Goal: Task Accomplishment & Management: Use online tool/utility

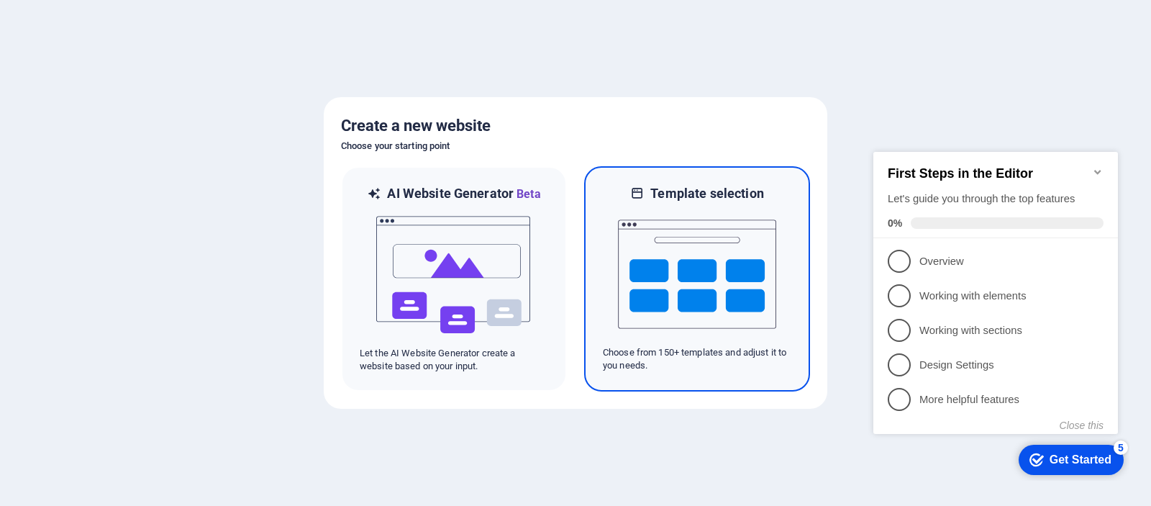
click at [715, 266] on img at bounding box center [697, 274] width 158 height 144
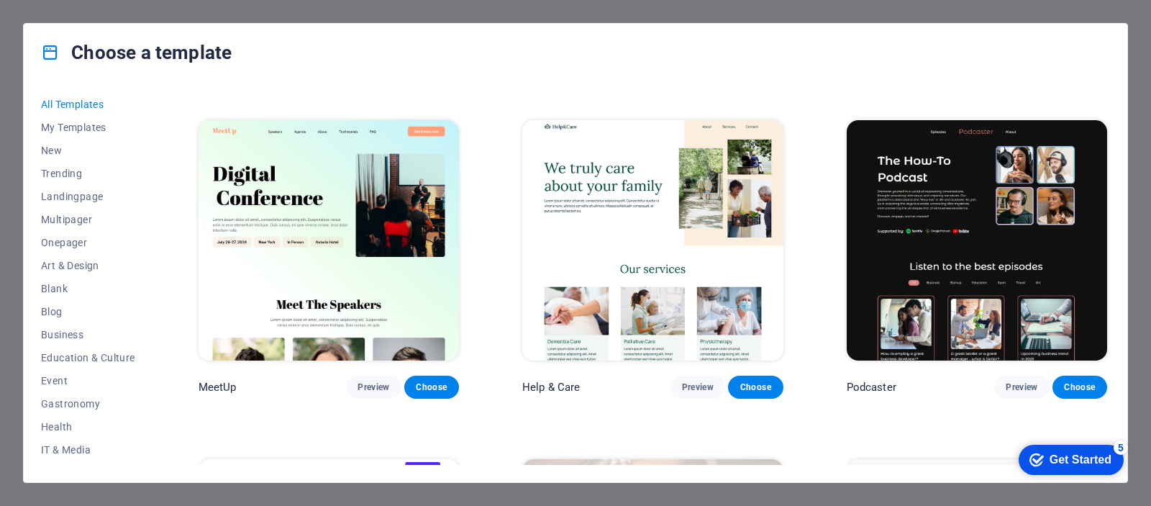
scroll to position [993, 0]
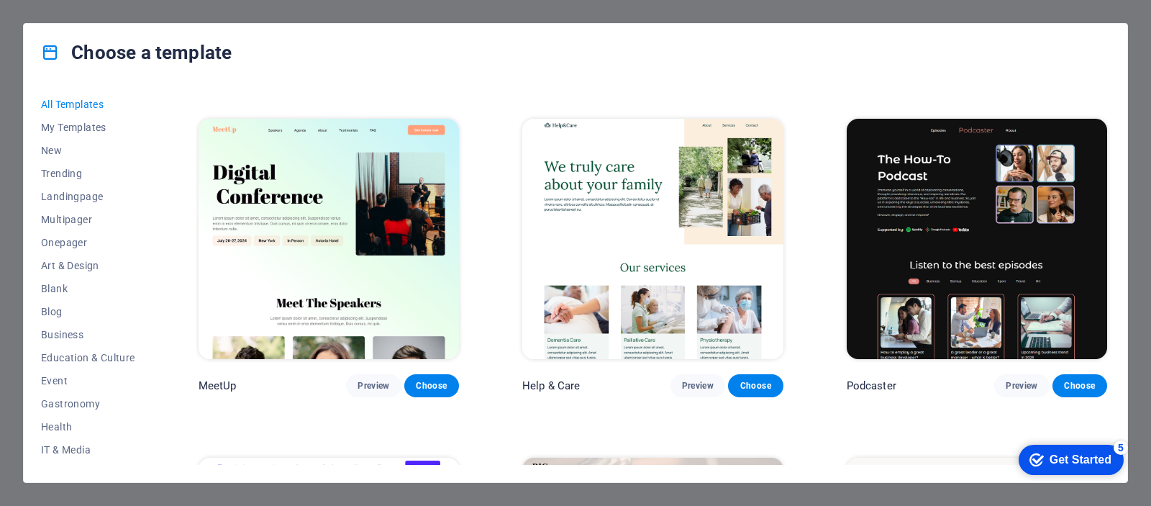
click at [338, 230] on img at bounding box center [329, 239] width 260 height 240
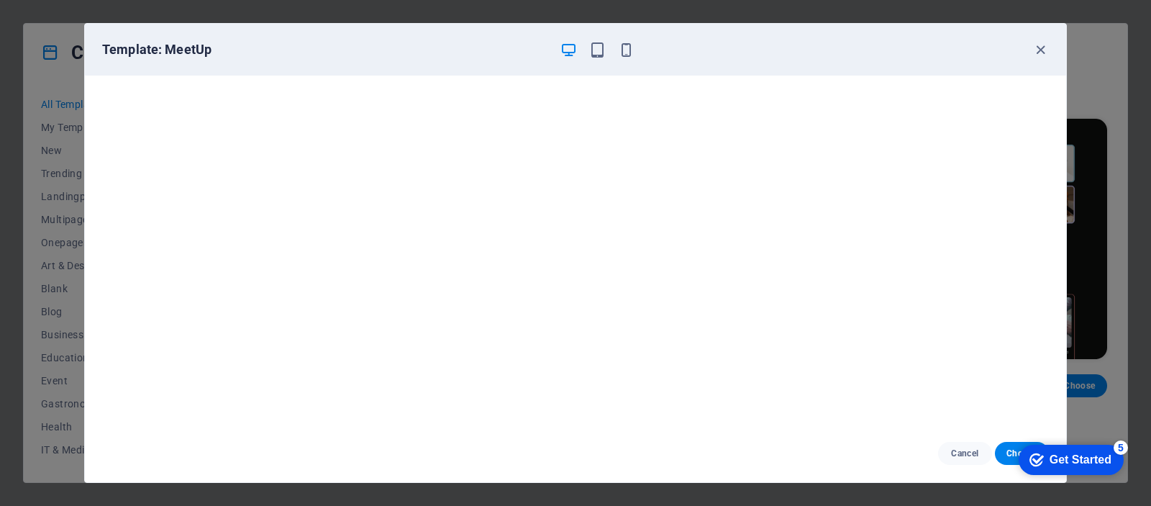
click at [1083, 459] on div "Get Started" at bounding box center [1081, 459] width 62 height 13
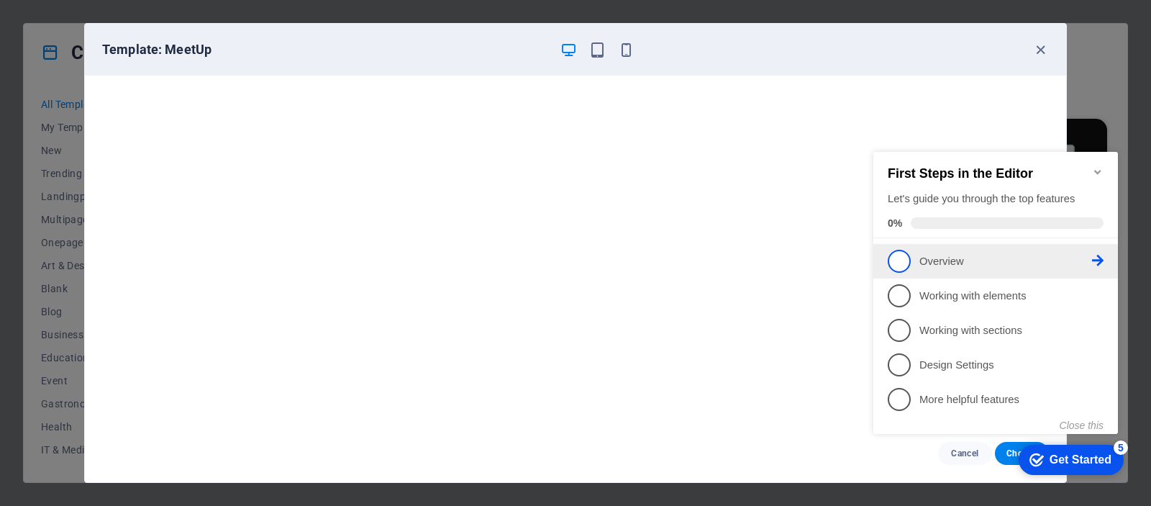
click at [898, 256] on span "1" at bounding box center [899, 261] width 23 height 23
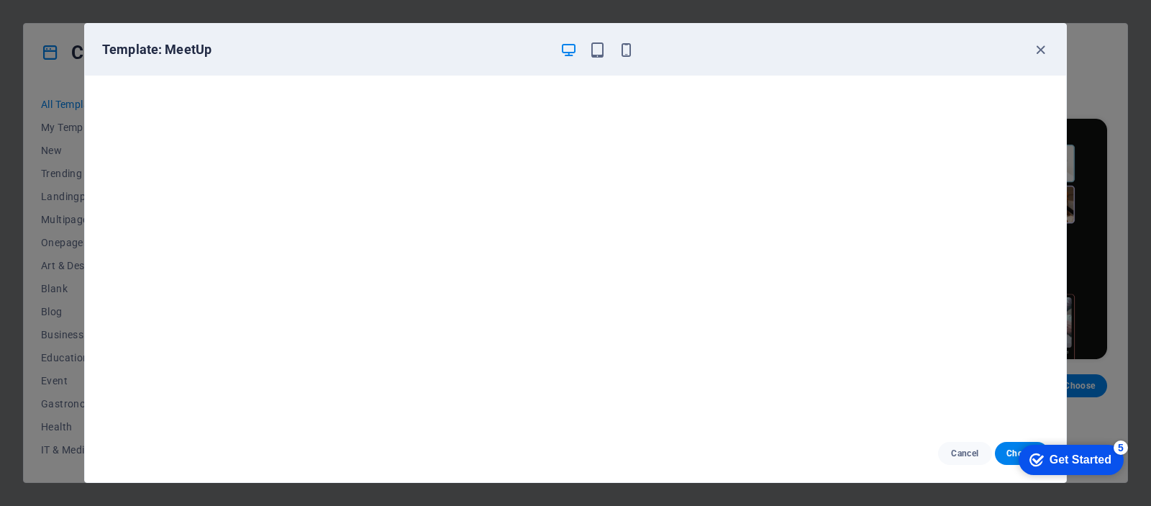
scroll to position [4, 0]
click at [1042, 47] on icon "button" at bounding box center [1040, 50] width 17 height 17
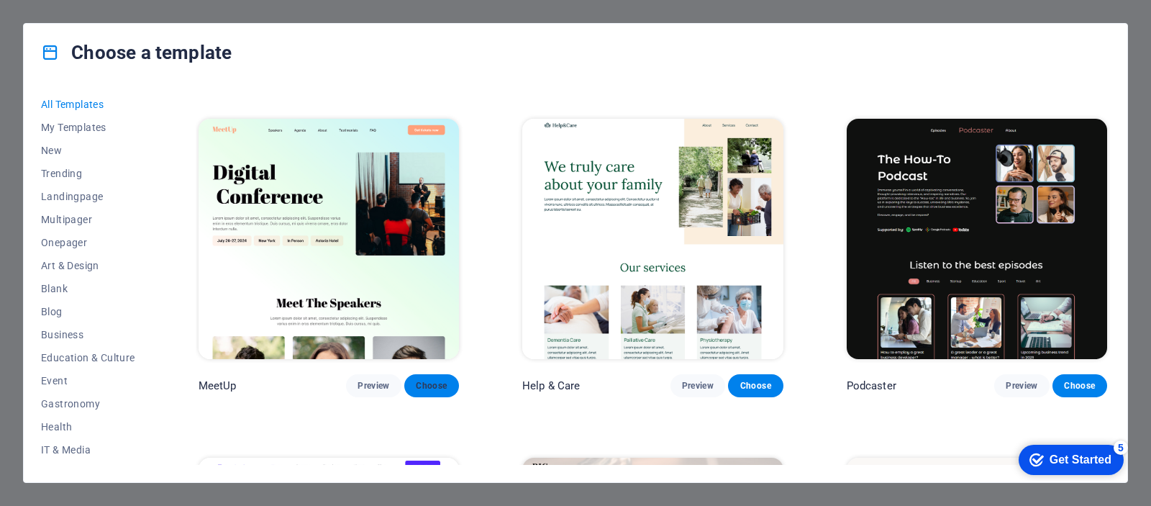
click at [427, 380] on span "Choose" at bounding box center [432, 386] width 32 height 12
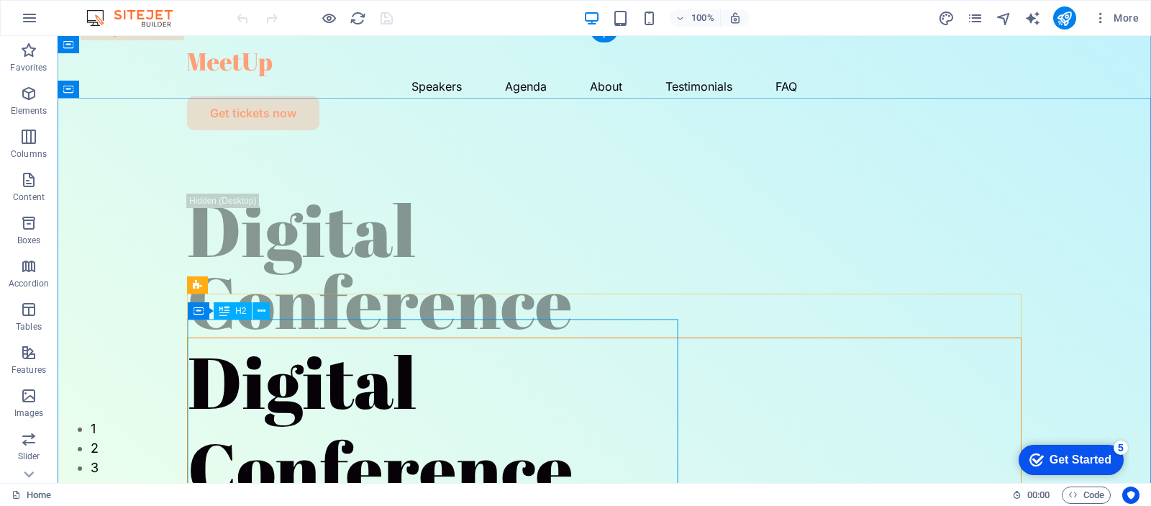
scroll to position [12, 0]
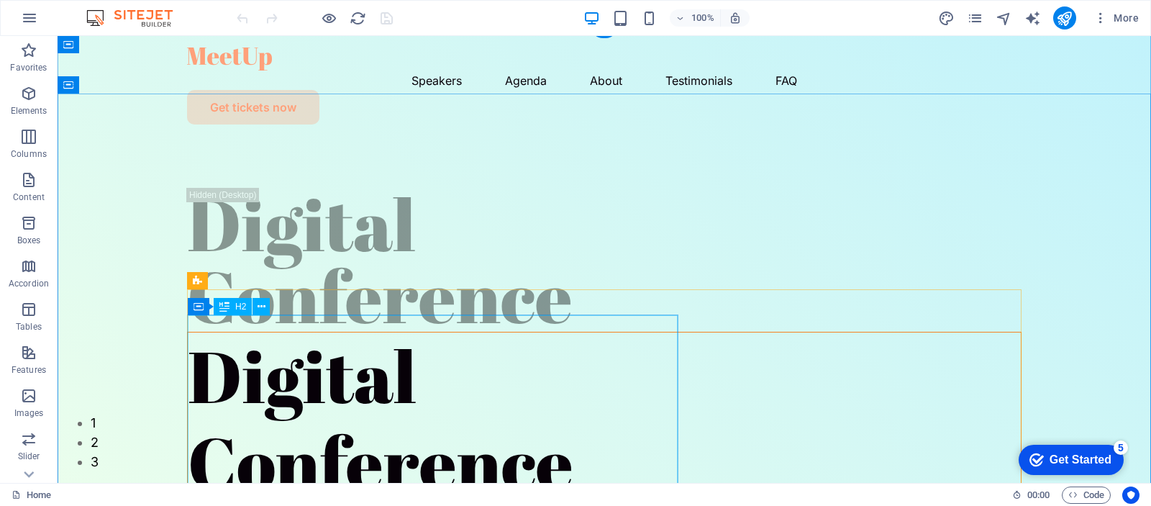
click at [523, 453] on div "Digital Conference" at bounding box center [604, 418] width 833 height 173
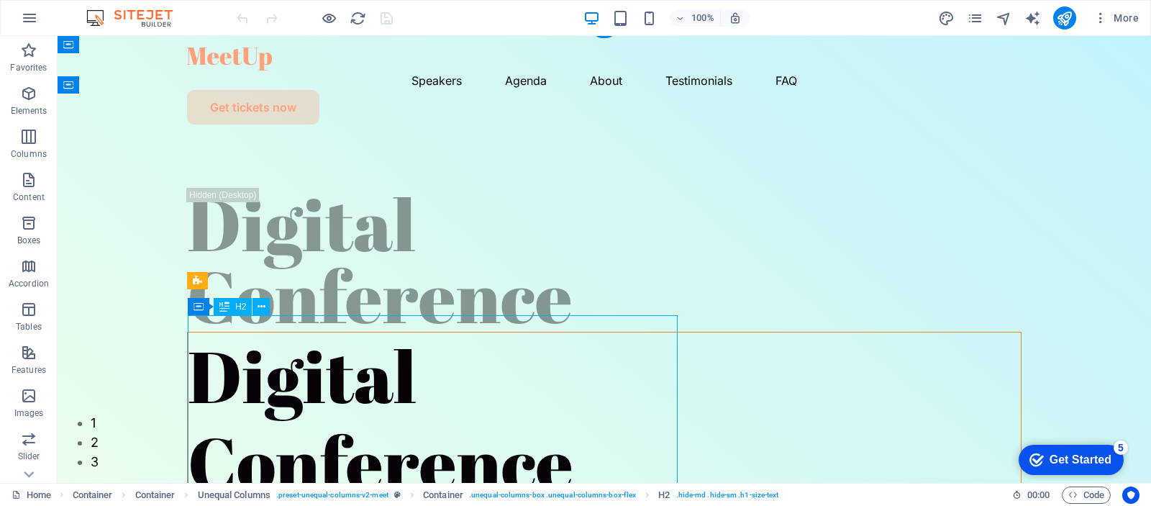
click at [584, 452] on div "Digital Conference" at bounding box center [604, 418] width 833 height 173
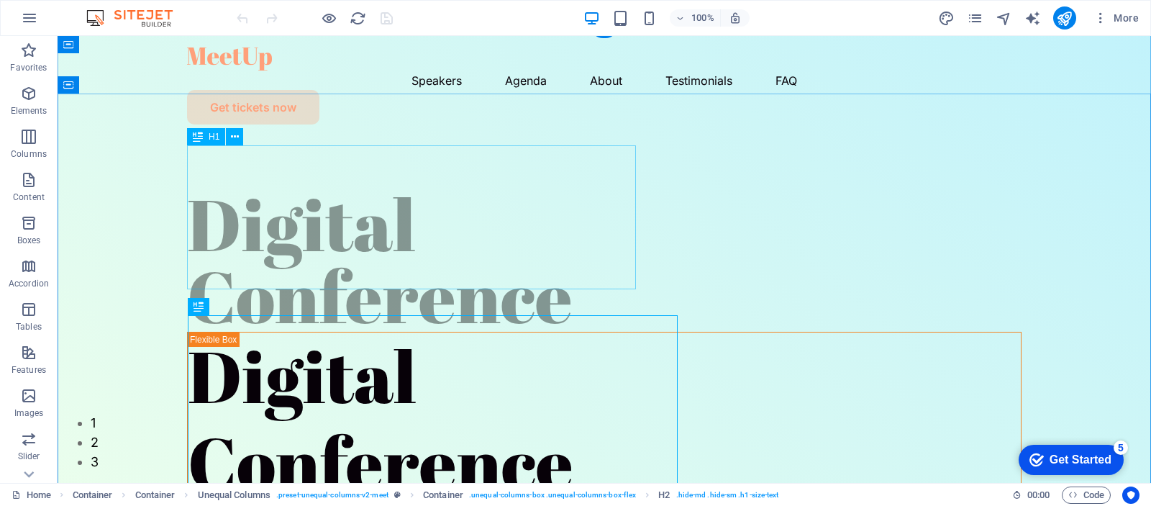
click at [470, 263] on div "Digital Conference" at bounding box center [604, 260] width 834 height 144
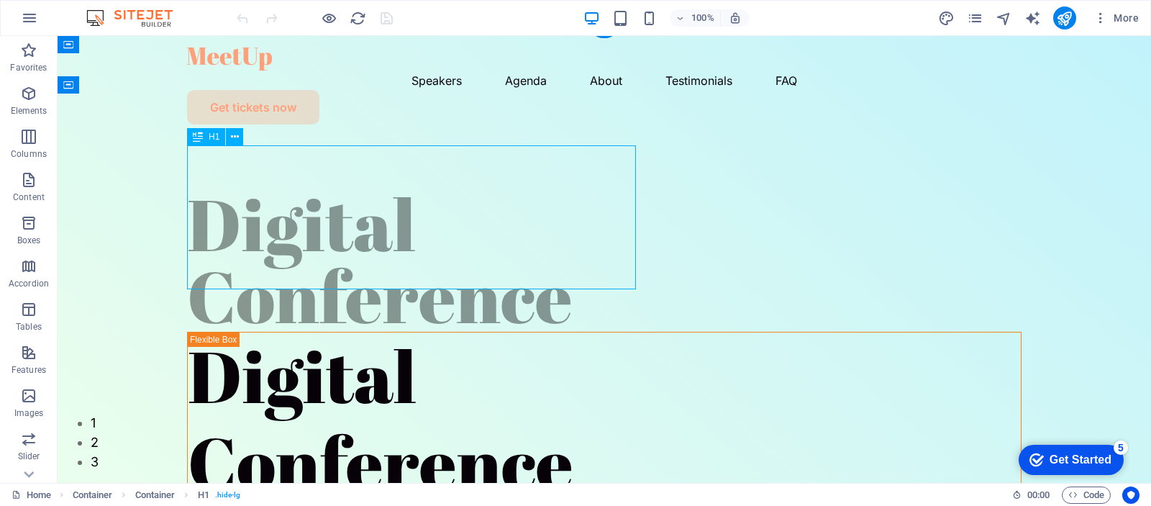
click at [474, 263] on div "Digital Conference" at bounding box center [604, 260] width 834 height 144
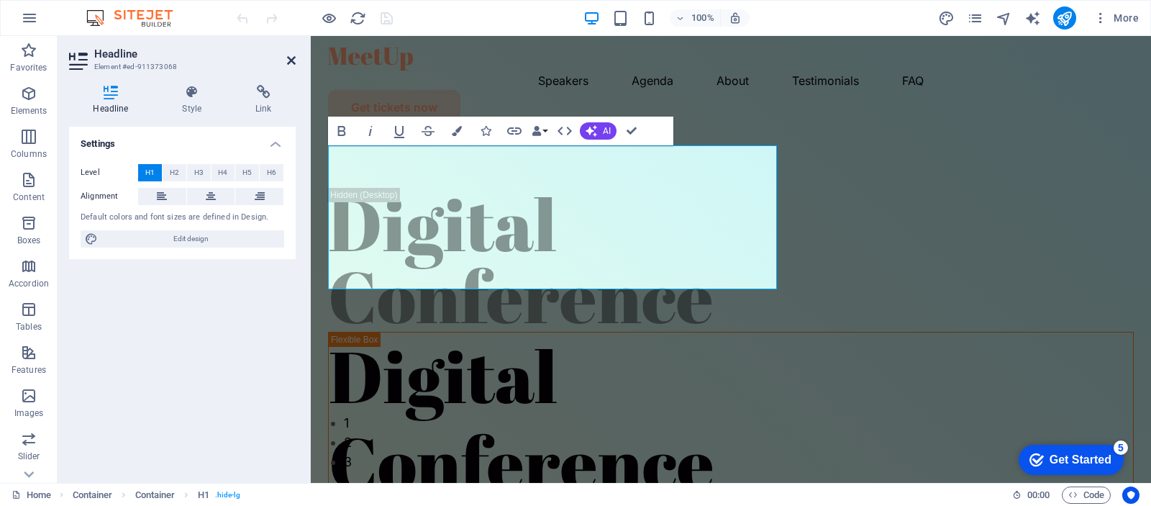
click at [291, 62] on icon at bounding box center [291, 61] width 9 height 12
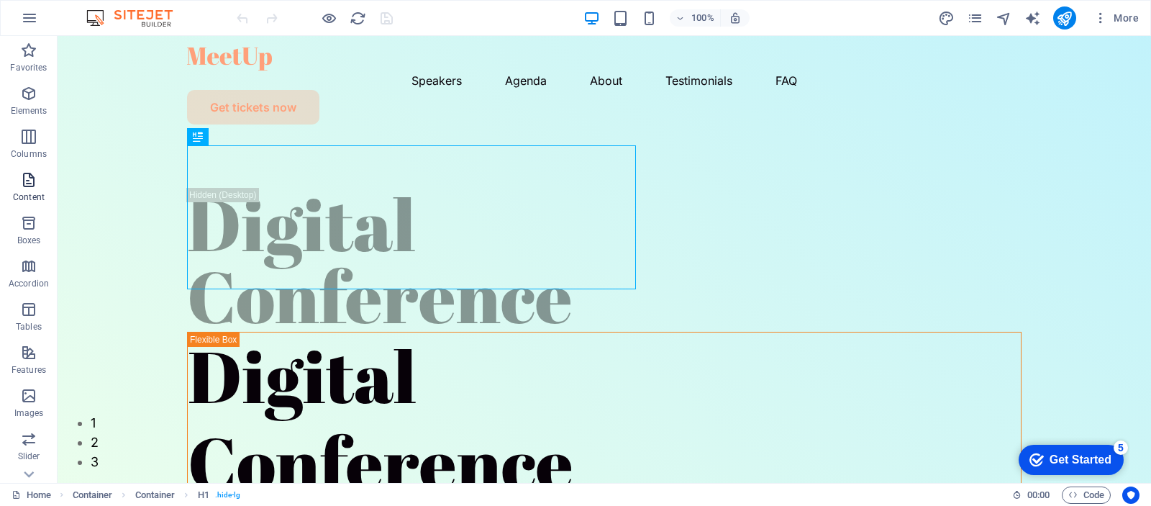
click at [30, 188] on icon "button" at bounding box center [28, 179] width 17 height 17
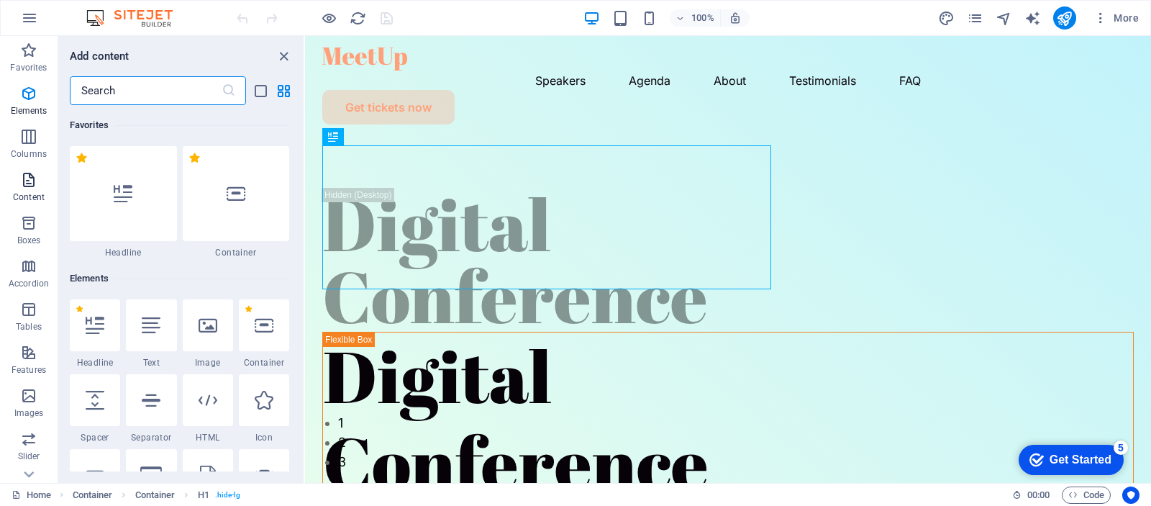
scroll to position [2517, 0]
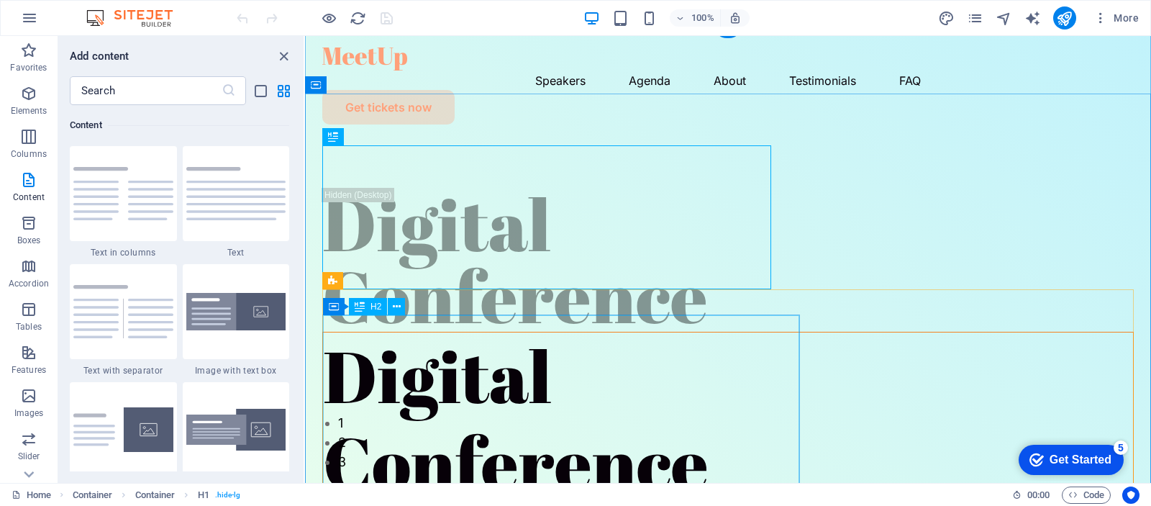
click at [719, 457] on div "Digital Conference" at bounding box center [728, 418] width 810 height 173
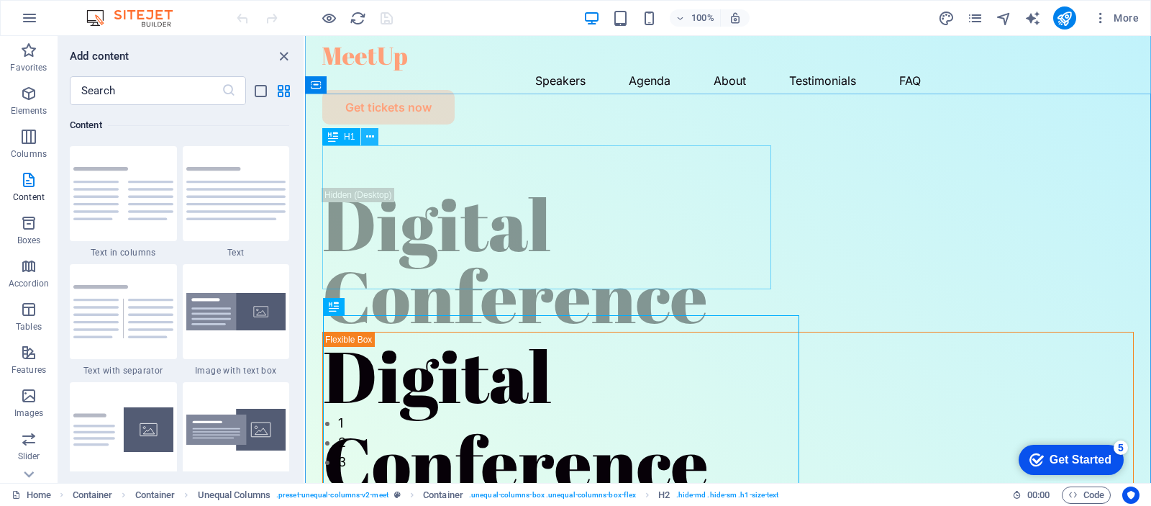
click at [370, 136] on icon at bounding box center [370, 136] width 8 height 15
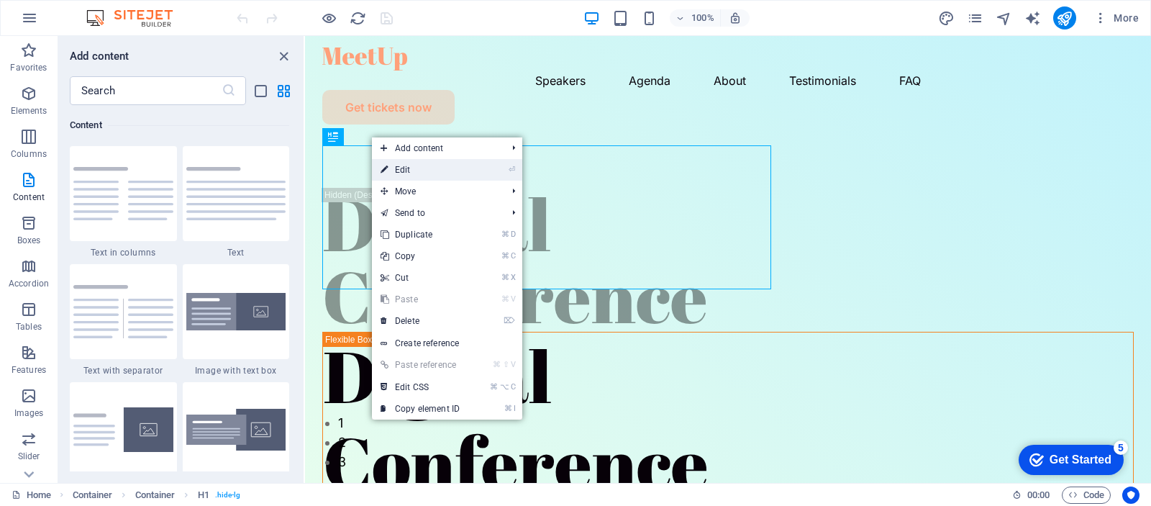
click at [404, 168] on link "⏎ Edit" at bounding box center [420, 170] width 96 height 22
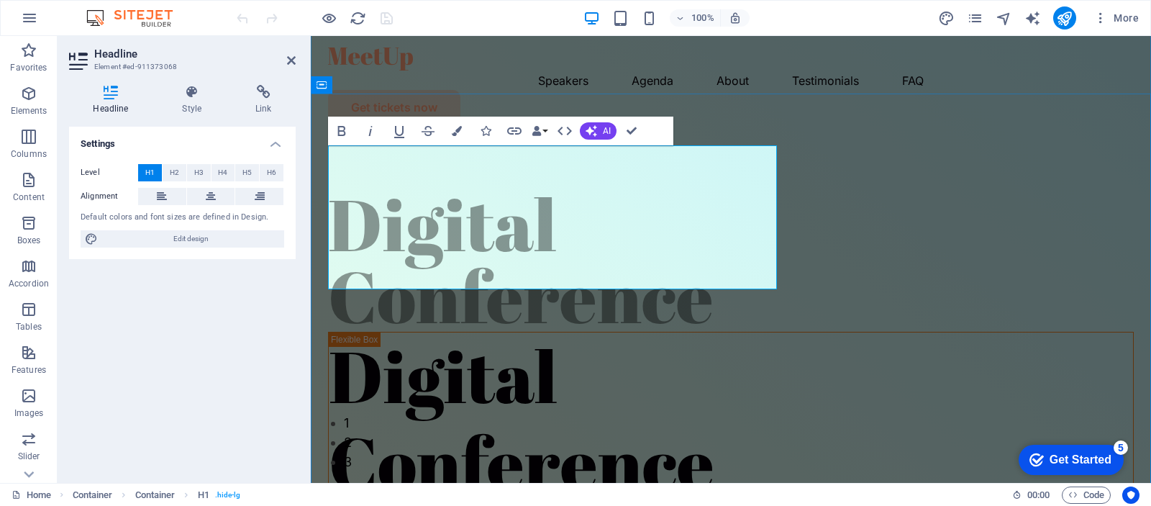
click at [604, 256] on h1 "Digital Conference" at bounding box center [731, 260] width 806 height 144
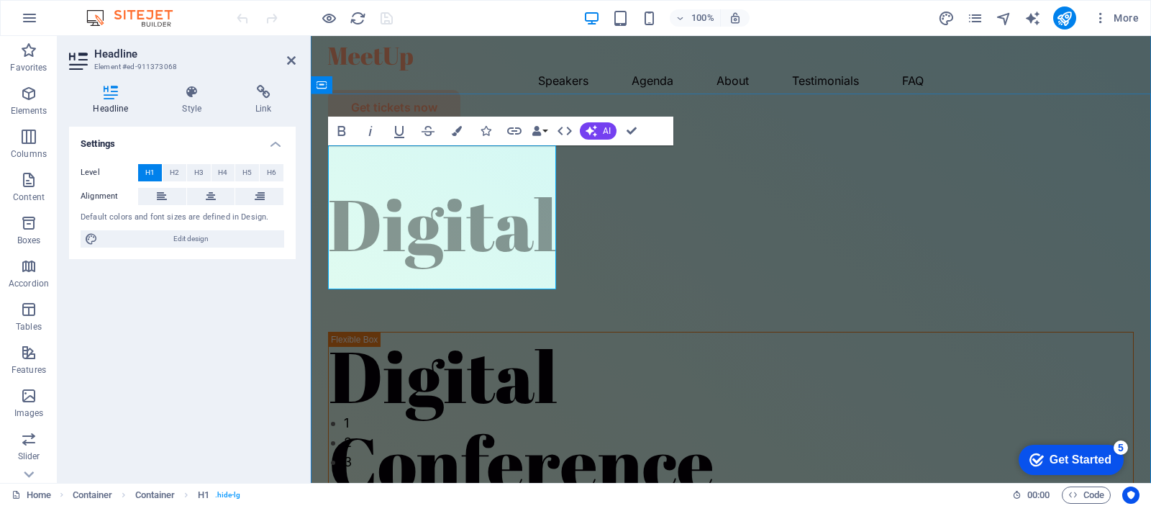
click at [533, 196] on h1 "Digital" at bounding box center [731, 260] width 806 height 144
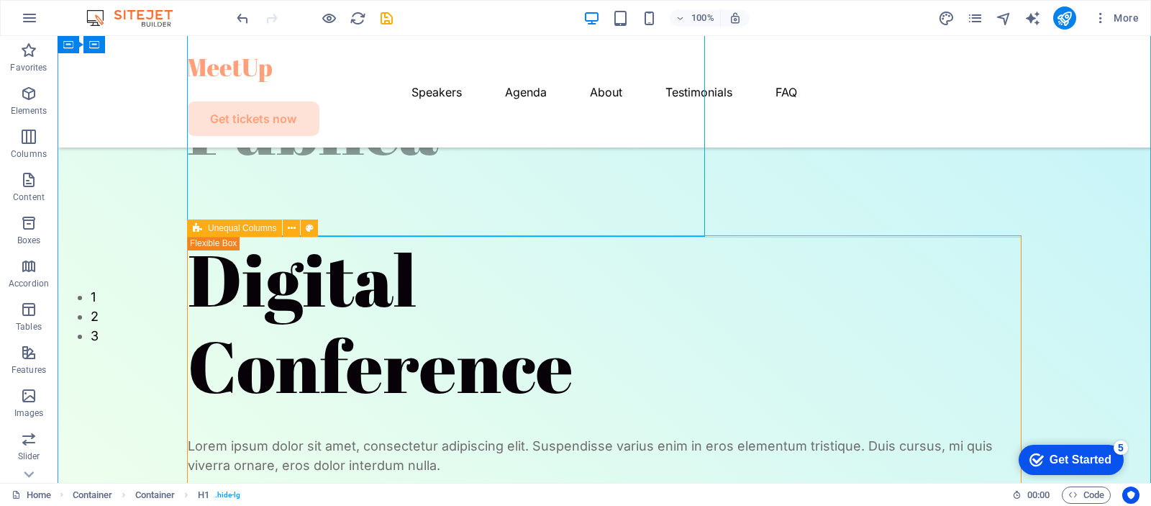
scroll to position [145, 0]
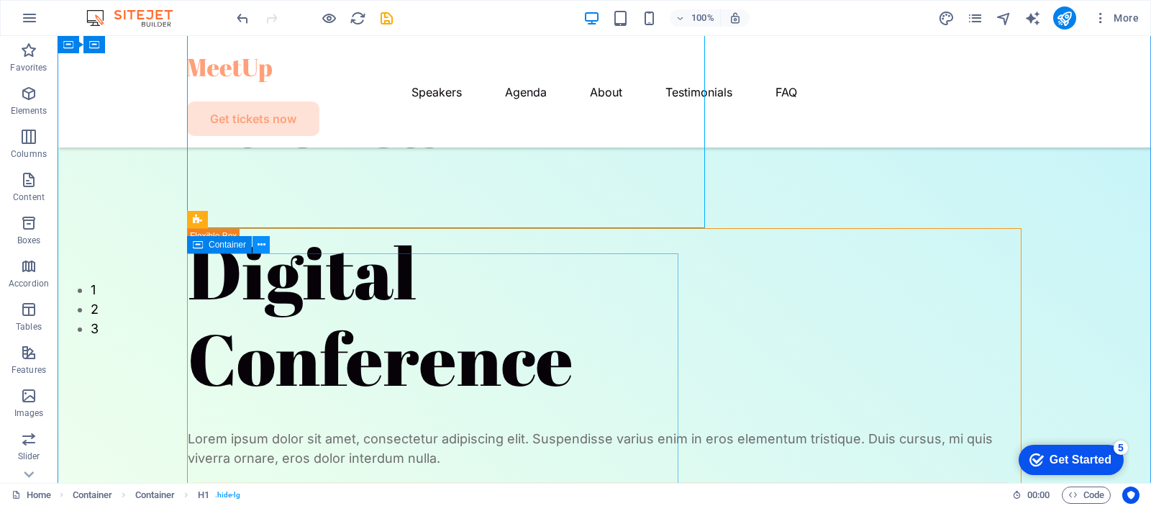
click at [260, 243] on icon at bounding box center [262, 244] width 8 height 15
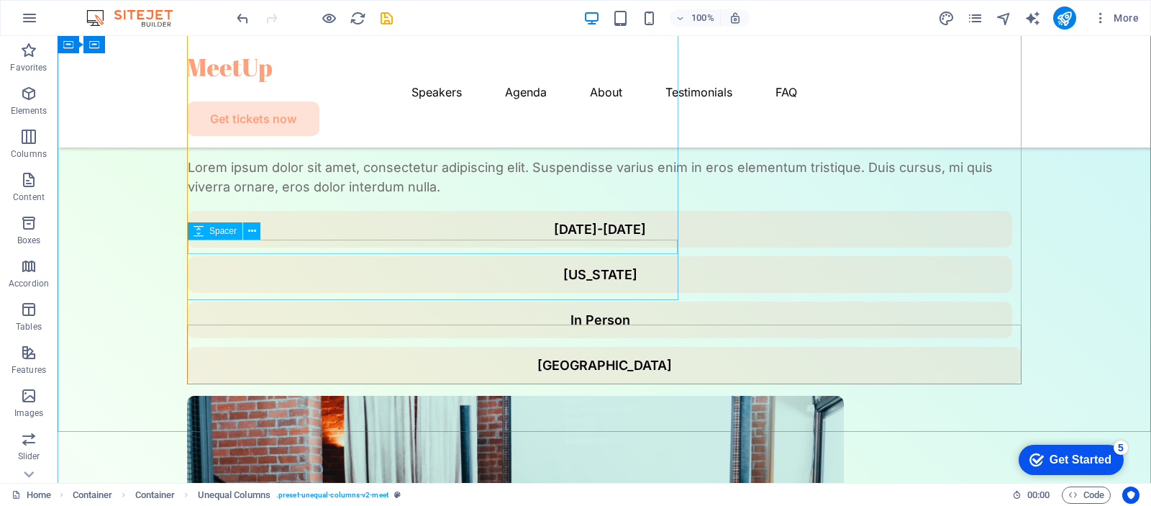
scroll to position [417, 0]
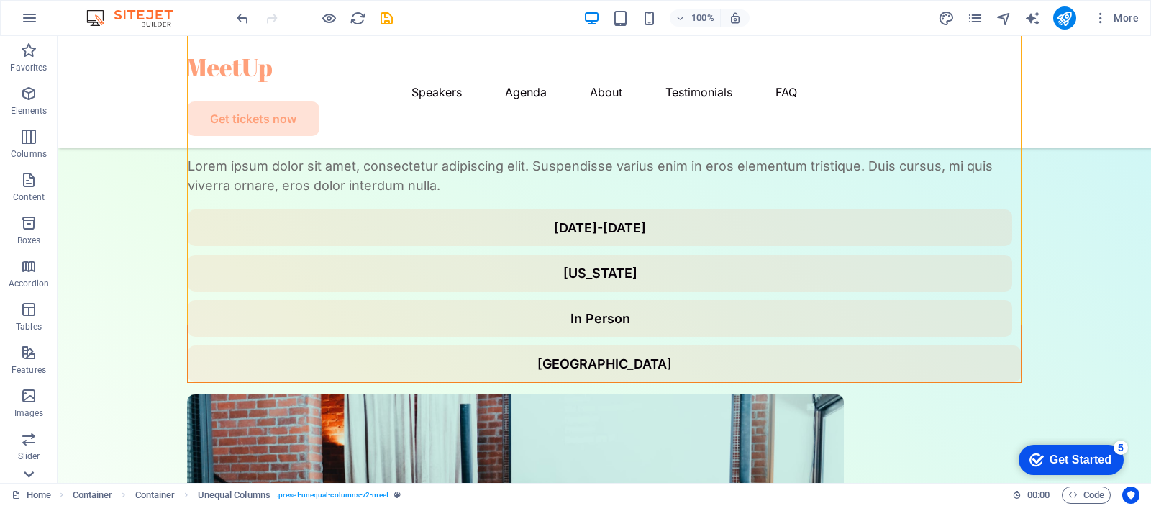
click at [29, 468] on icon at bounding box center [29, 474] width 20 height 20
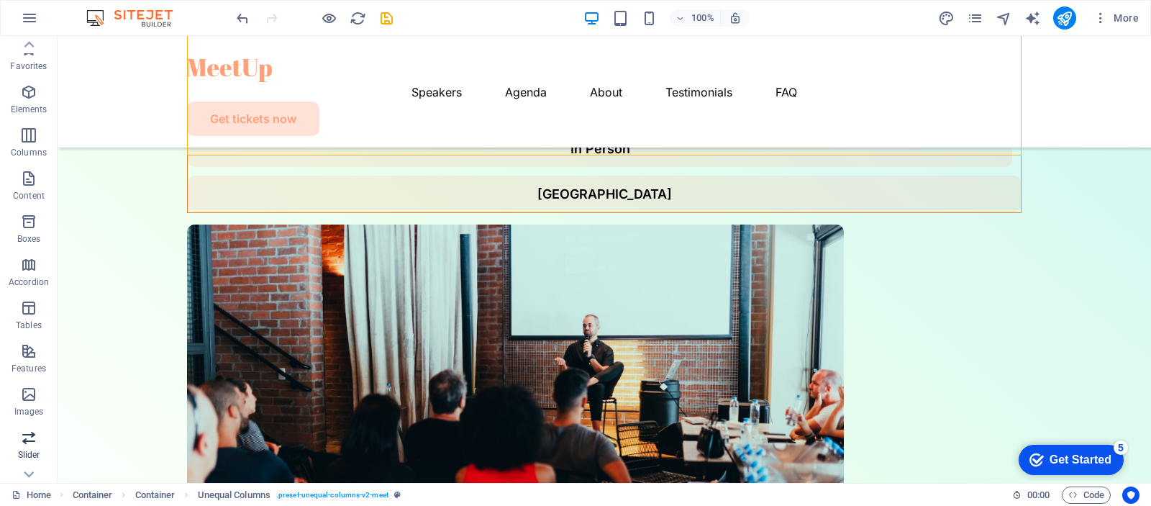
scroll to position [0, 0]
click at [387, 23] on icon "save" at bounding box center [386, 18] width 17 height 17
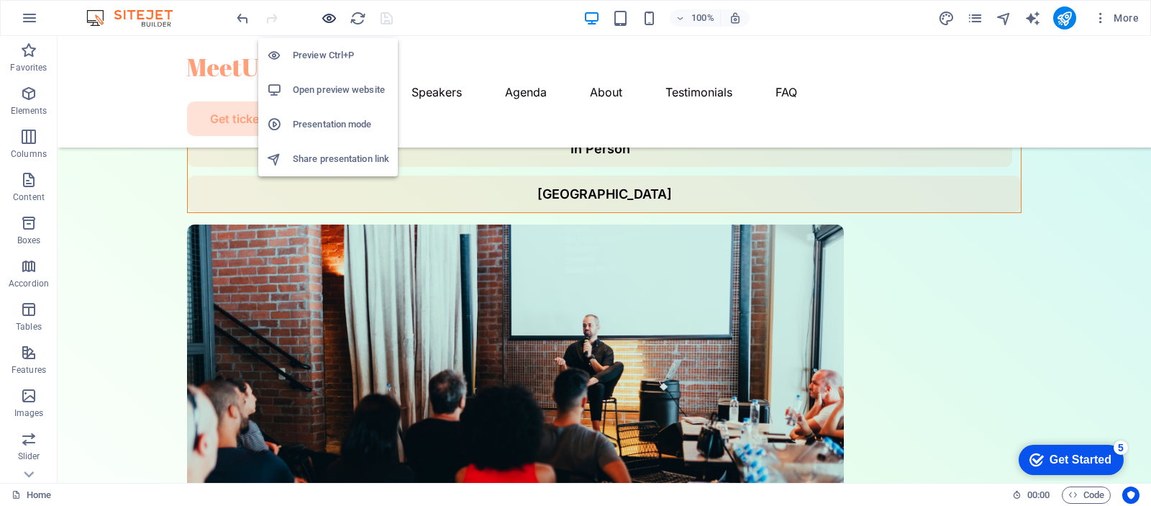
click at [329, 20] on icon "button" at bounding box center [329, 18] width 17 height 17
